Goal: Navigation & Orientation: Find specific page/section

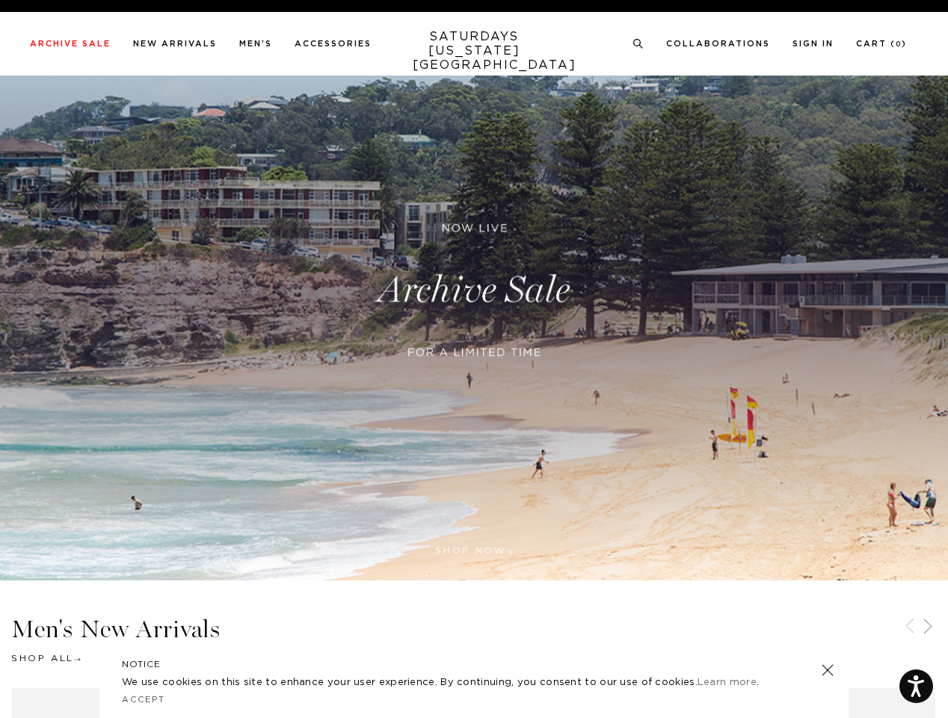
click at [474, 359] on div at bounding box center [474, 371] width 363 height 31
click at [636, 329] on link at bounding box center [635, 328] width 13 height 13
click at [639, 44] on icon at bounding box center [638, 44] width 11 height 10
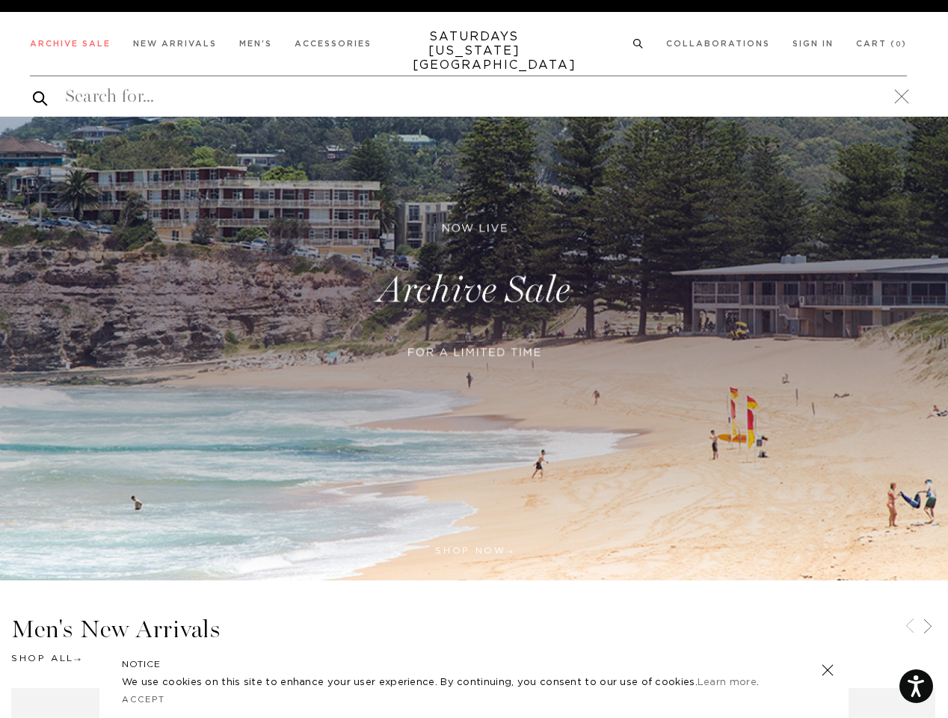
click at [910, 628] on icon at bounding box center [910, 626] width 18 height 18
click at [928, 628] on icon at bounding box center [928, 626] width 18 height 18
click at [828, 670] on link at bounding box center [828, 670] width 21 height 21
click at [144, 700] on link "Accept" at bounding box center [143, 700] width 43 height 8
